Goal: Task Accomplishment & Management: Manage account settings

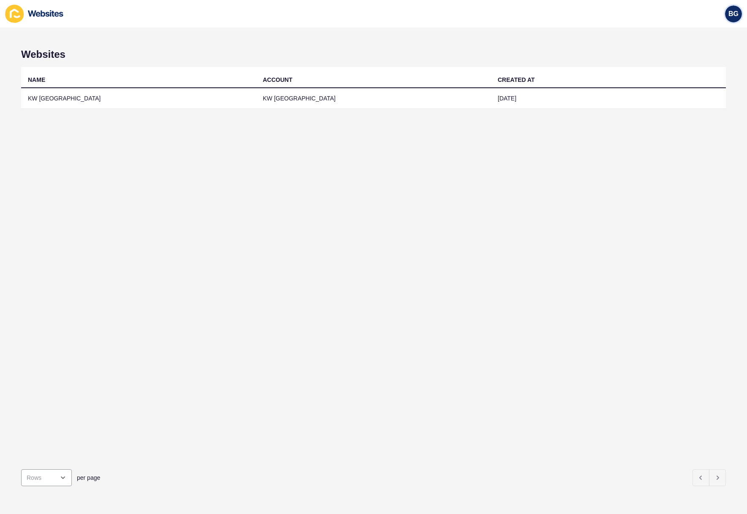
click at [738, 15] on div "BG" at bounding box center [733, 13] width 17 height 17
click at [729, 65] on link "Logout" at bounding box center [714, 70] width 62 height 19
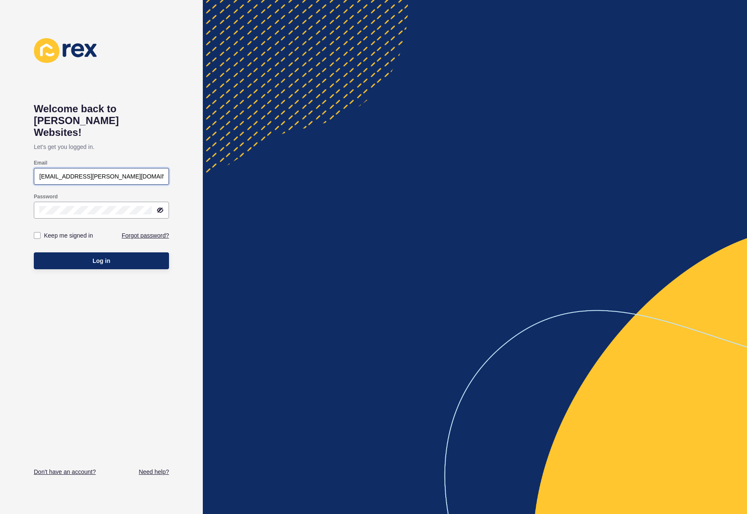
click at [147, 172] on input "[EMAIL_ADDRESS][PERSON_NAME][DOMAIN_NAME]" at bounding box center [101, 176] width 124 height 8
type input "justine.espinosa@rexsoftware.com.ausss"
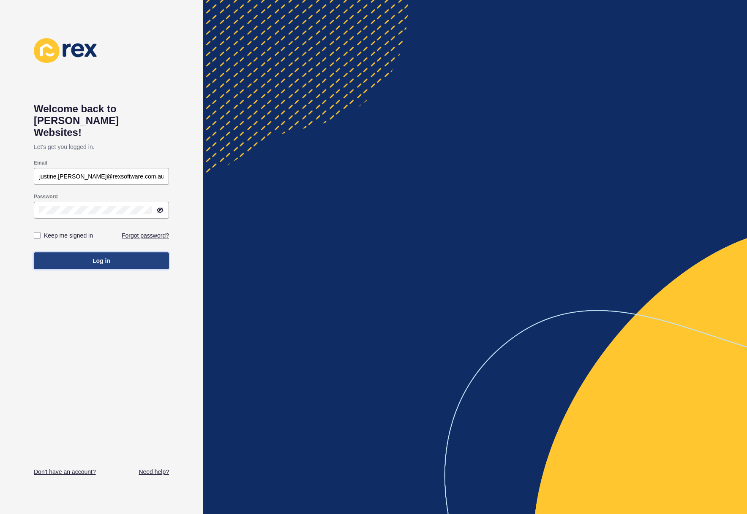
click at [103, 257] on span "Log in" at bounding box center [102, 261] width 18 height 8
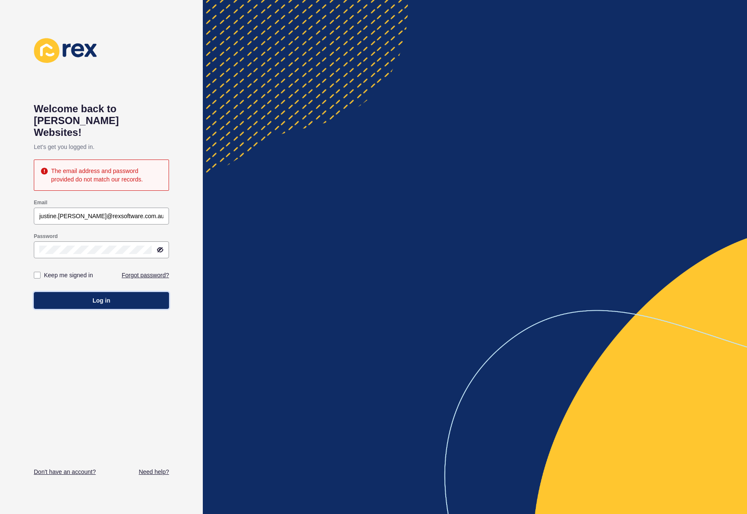
click at [135, 294] on button "Log in" at bounding box center [101, 300] width 135 height 17
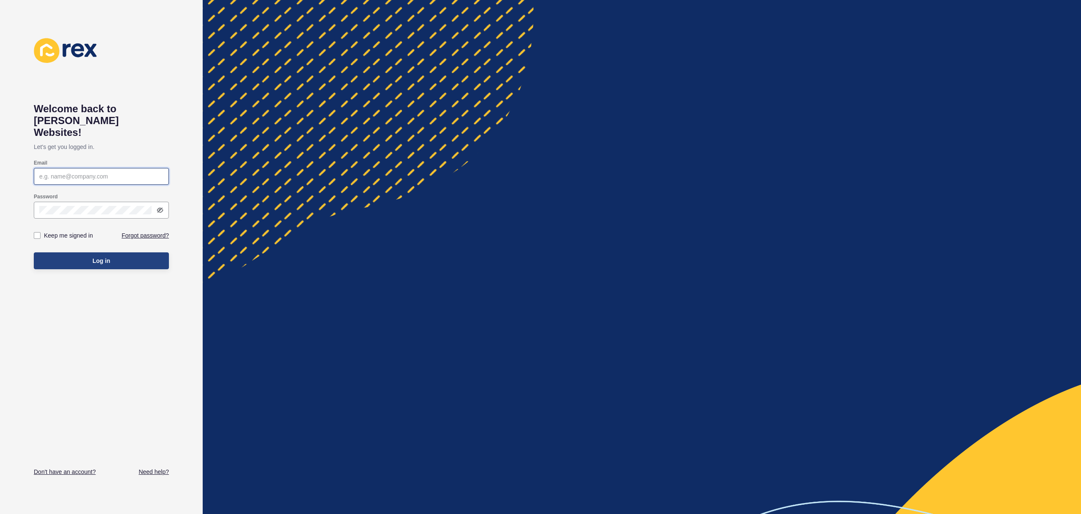
type input "[EMAIL_ADDRESS][PERSON_NAME][DOMAIN_NAME]"
click at [117, 253] on button "Log in" at bounding box center [101, 261] width 135 height 17
